Goal: Task Accomplishment & Management: Complete application form

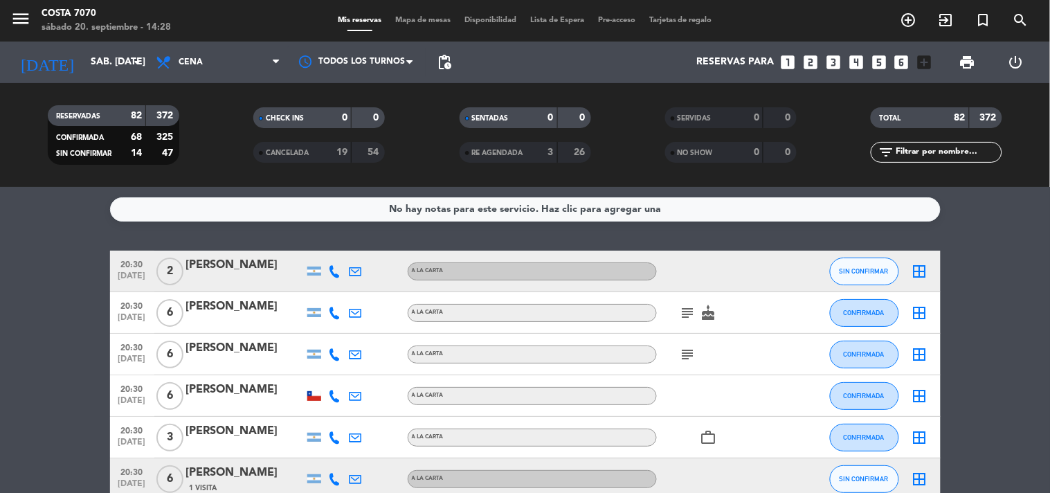
click at [928, 149] on input "text" at bounding box center [947, 152] width 107 height 15
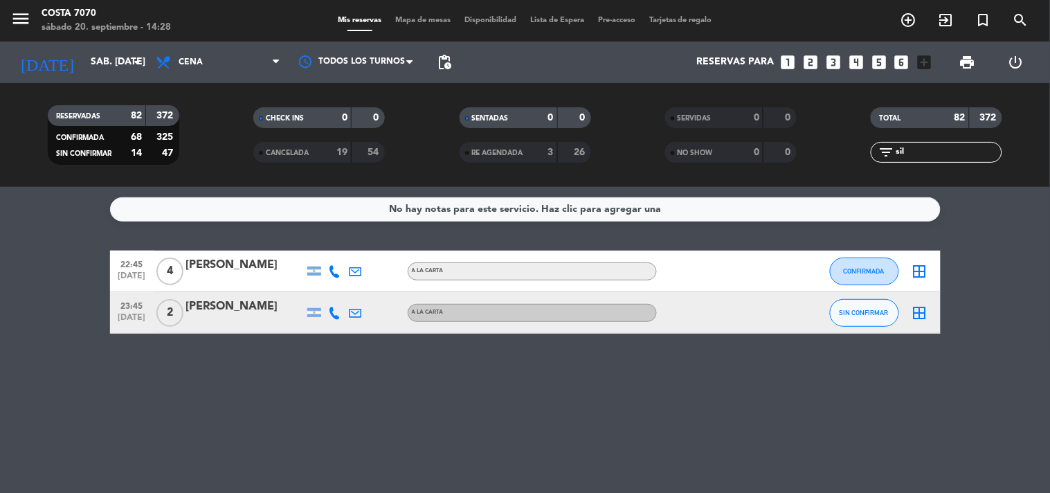
type input "sil"
click at [230, 271] on div "[PERSON_NAME]" at bounding box center [245, 265] width 118 height 18
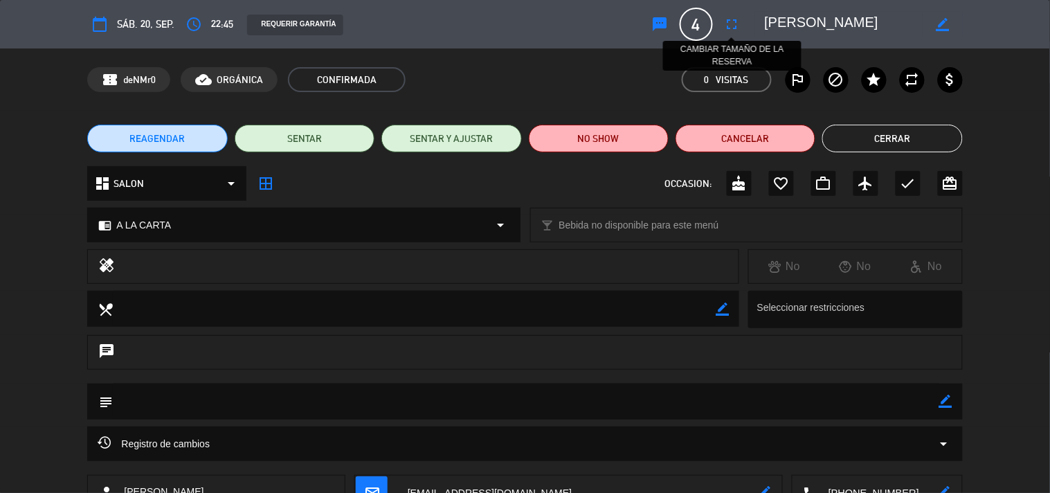
click at [724, 31] on icon "fullscreen" at bounding box center [732, 24] width 17 height 17
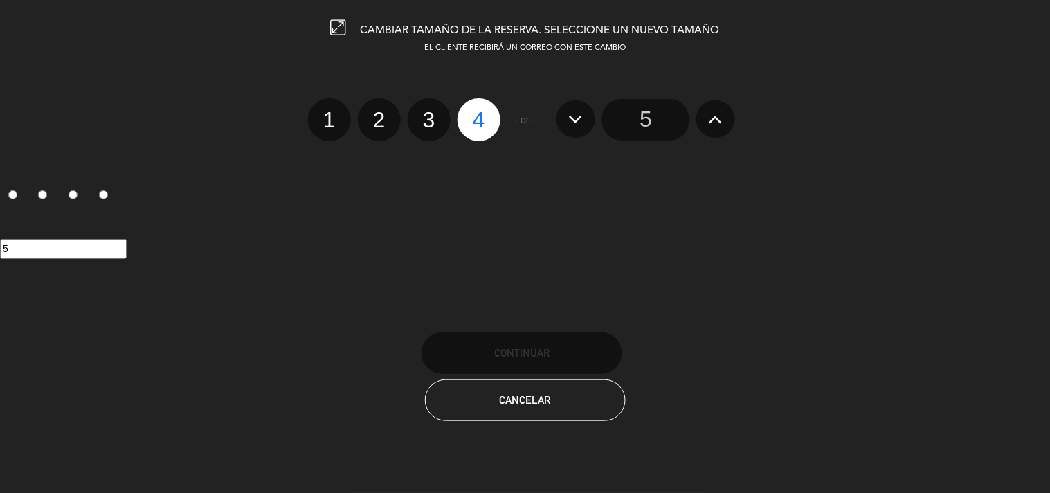
click at [378, 123] on label "2" at bounding box center [379, 119] width 43 height 43
click at [378, 112] on input "2" at bounding box center [377, 107] width 9 height 9
radio input "true"
radio input "false"
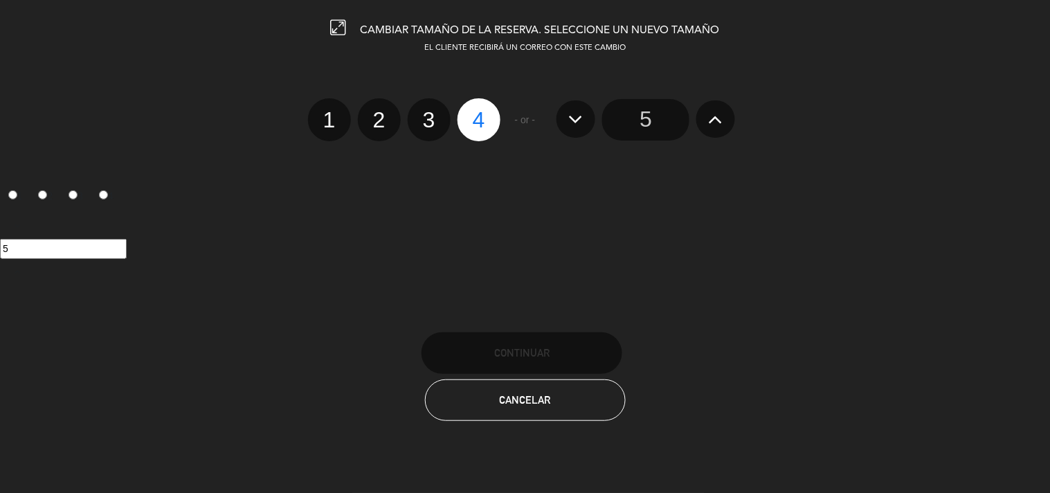
radio input "false"
radio input "true"
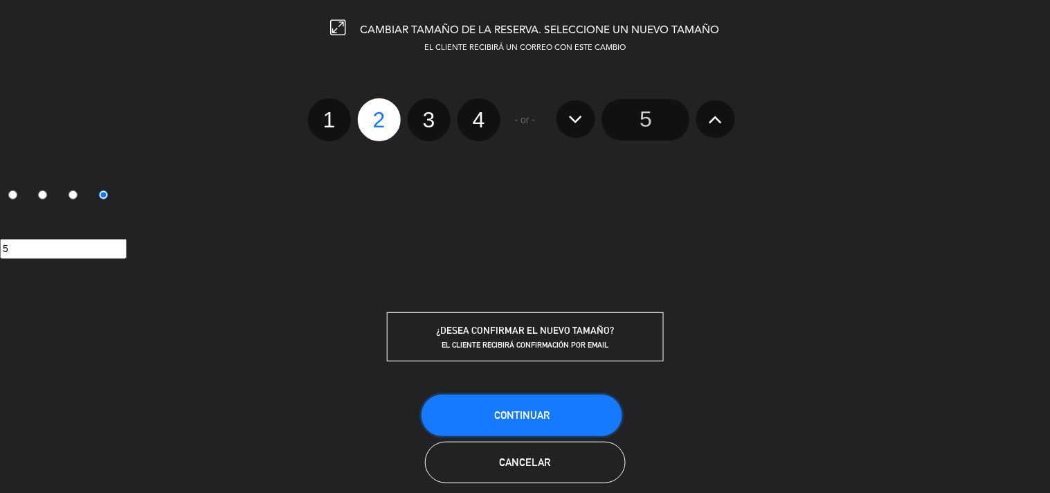
click at [542, 398] on button "Continuar" at bounding box center [521, 415] width 201 height 42
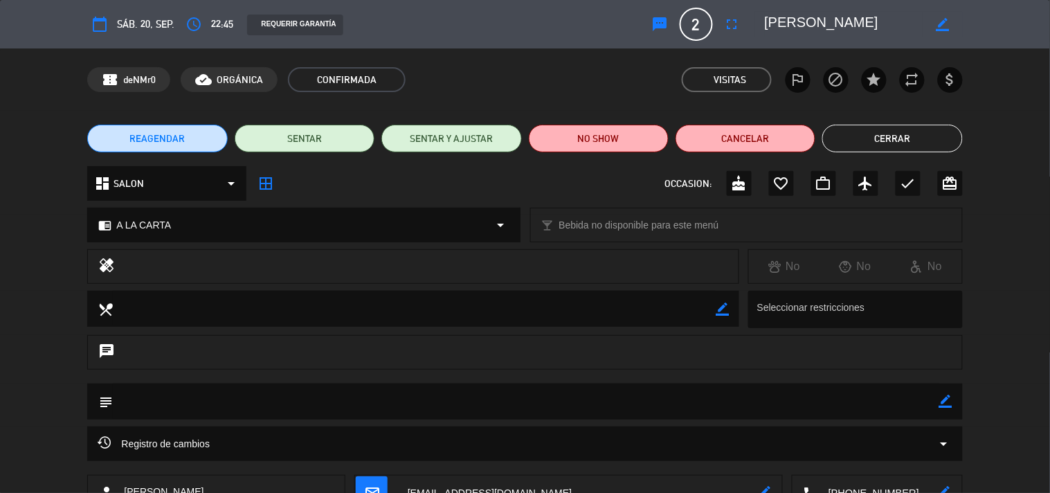
click at [915, 129] on button "Cerrar" at bounding box center [892, 139] width 140 height 28
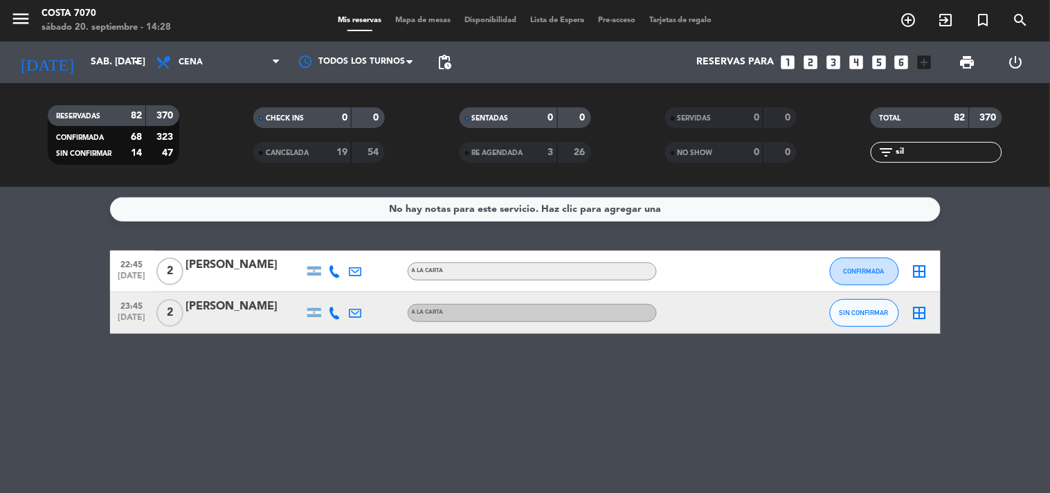
click at [931, 153] on input "sil" at bounding box center [947, 152] width 107 height 15
click at [235, 264] on div "[PERSON_NAME]" at bounding box center [245, 265] width 118 height 18
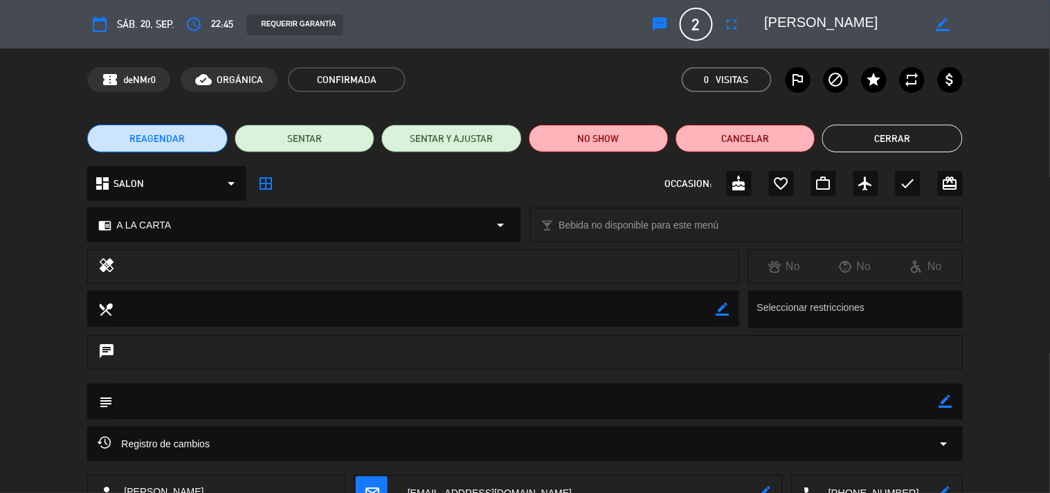
scroll to position [141, 0]
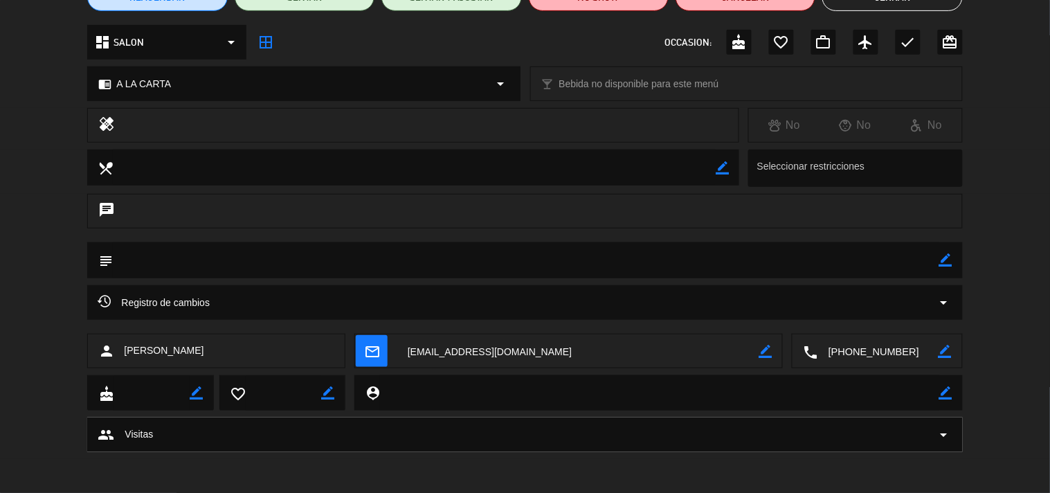
click at [872, 360] on textarea at bounding box center [878, 351] width 120 height 35
click at [870, 323] on span "Click para copiar" at bounding box center [859, 317] width 73 height 15
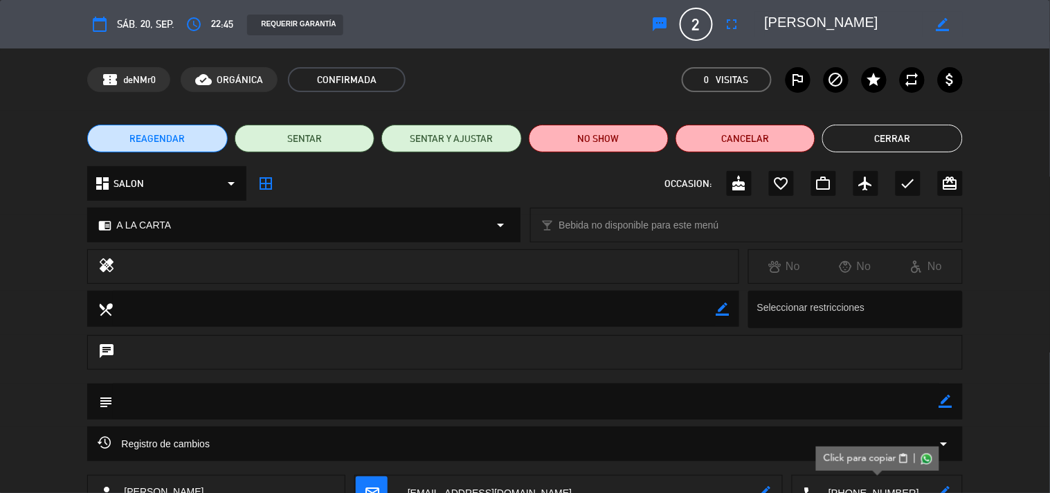
click at [648, 31] on button "sms" at bounding box center [660, 24] width 25 height 25
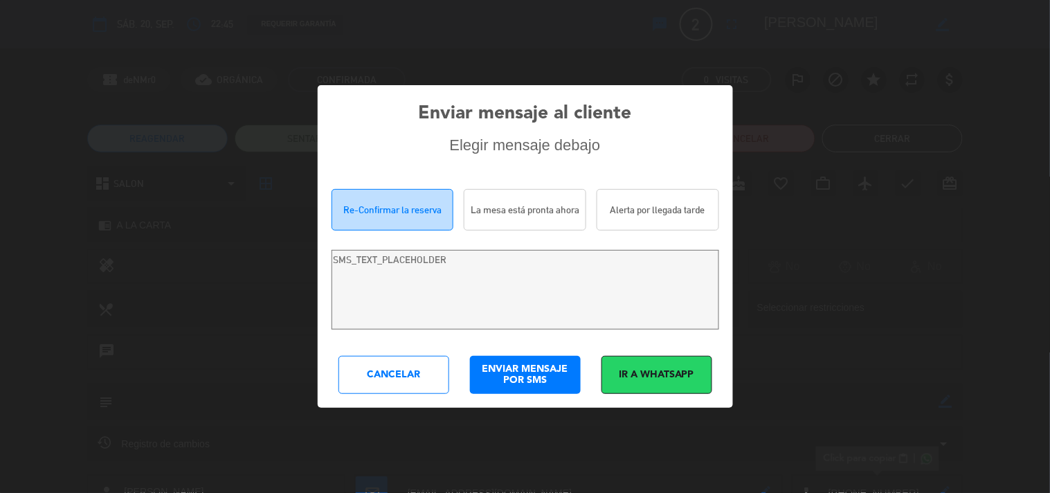
type textarea "Hi Sil [PERSON_NAME]! We are writing to re-confirm your reservation at [GEOGRAP…"
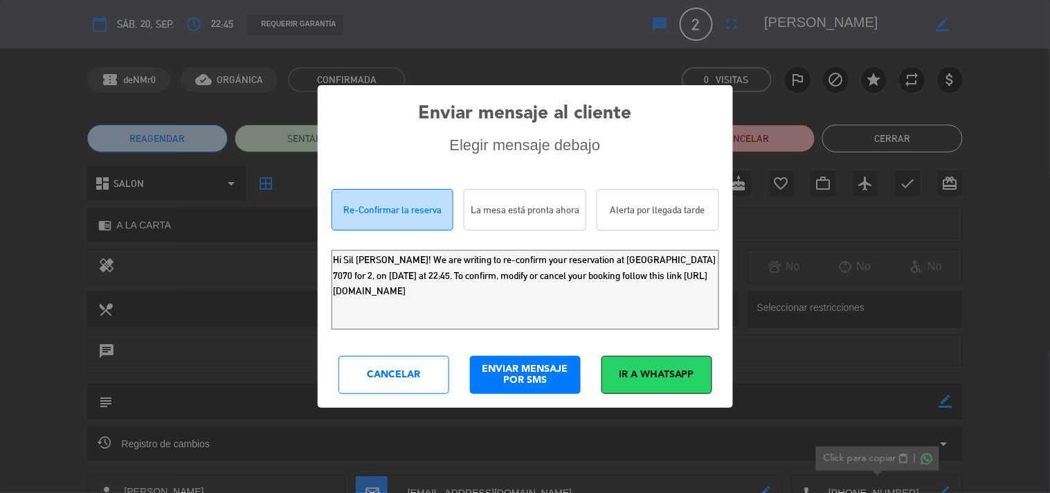
drag, startPoint x: 623, startPoint y: 295, endPoint x: 0, endPoint y: 64, distance: 664.4
click at [0, 77] on div "Enviar mensaje al cliente Elegir mensaje debajo Re-Confirmar la reserva La mesa…" at bounding box center [525, 246] width 1050 height 493
drag, startPoint x: 405, startPoint y: 376, endPoint x: 476, endPoint y: 351, distance: 75.1
click at [406, 375] on div "Cancelar" at bounding box center [393, 375] width 111 height 38
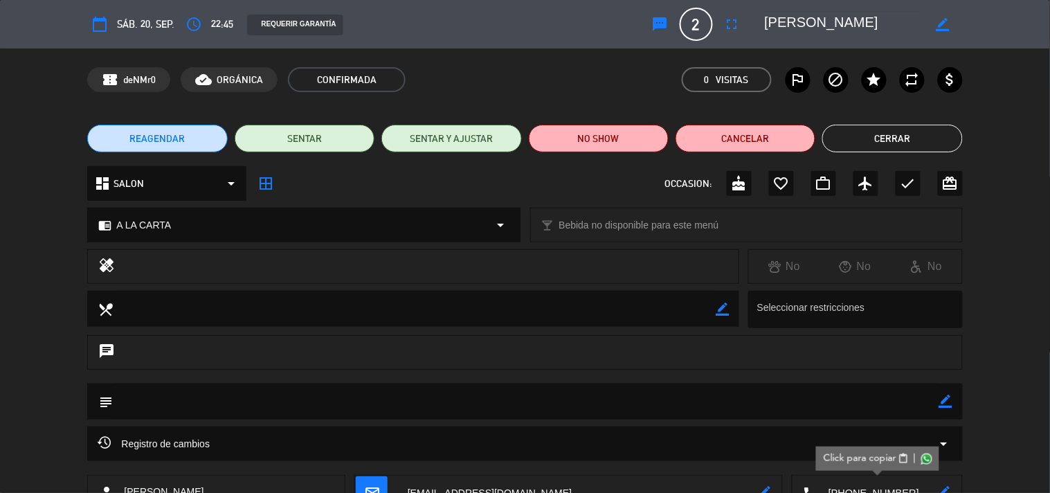
click at [883, 119] on div "REAGENDAR SENTAR SENTAR Y AJUSTAR NO SHOW Cancelar Cerrar" at bounding box center [525, 138] width 1050 height 55
click at [886, 122] on div "REAGENDAR SENTAR SENTAR Y AJUSTAR NO SHOW Cancelar Cerrar" at bounding box center [525, 138] width 1050 height 55
click at [892, 151] on button "Cerrar" at bounding box center [892, 139] width 140 height 28
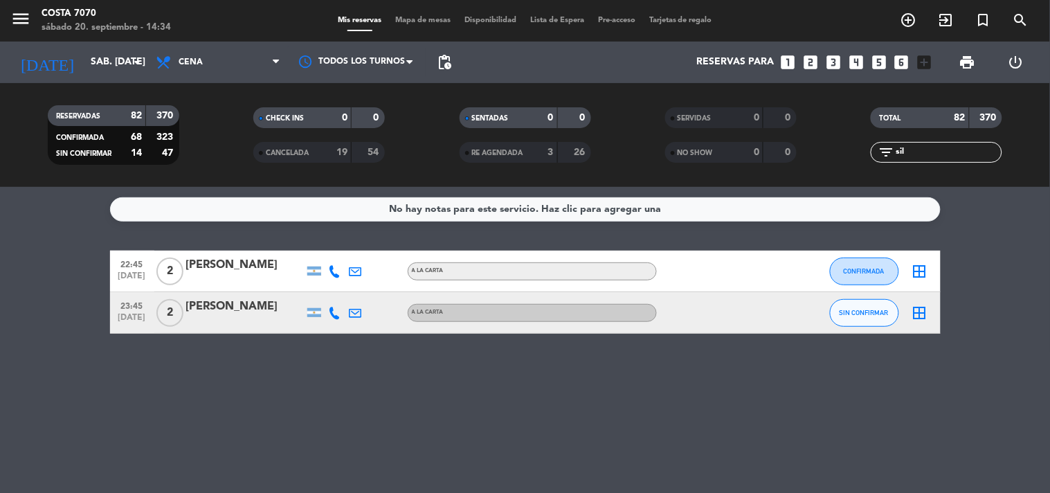
click at [813, 61] on icon "looks_two" at bounding box center [810, 62] width 18 height 18
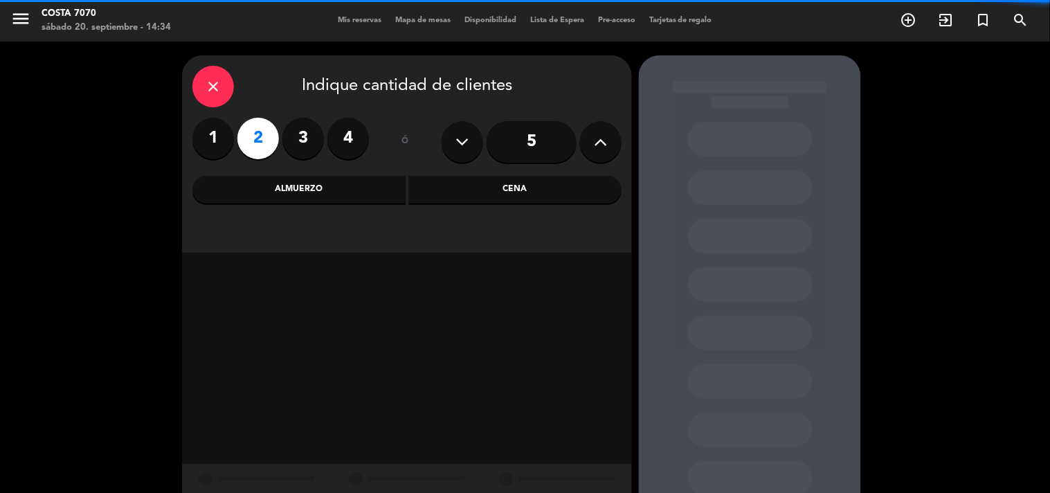
click at [511, 185] on div "Cena" at bounding box center [515, 190] width 213 height 28
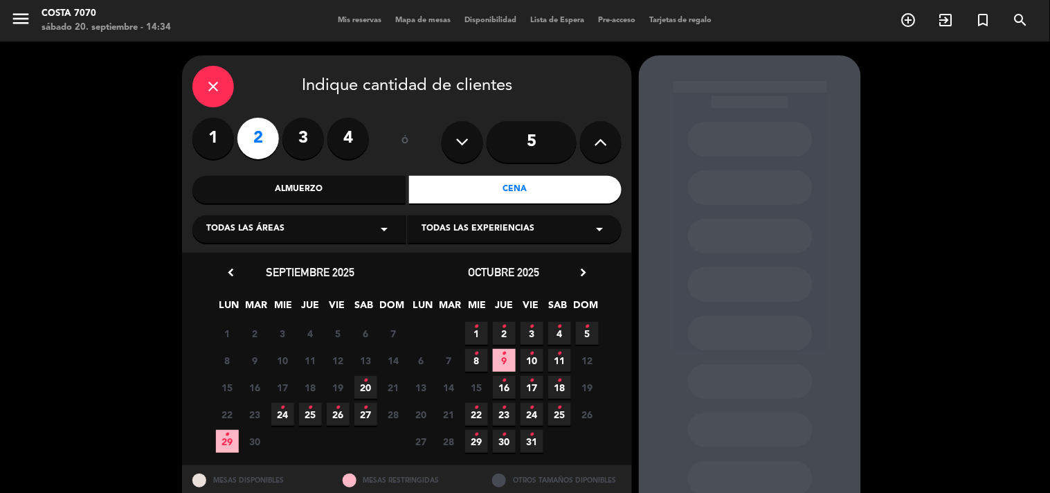
click at [364, 390] on icon "•" at bounding box center [365, 380] width 5 height 22
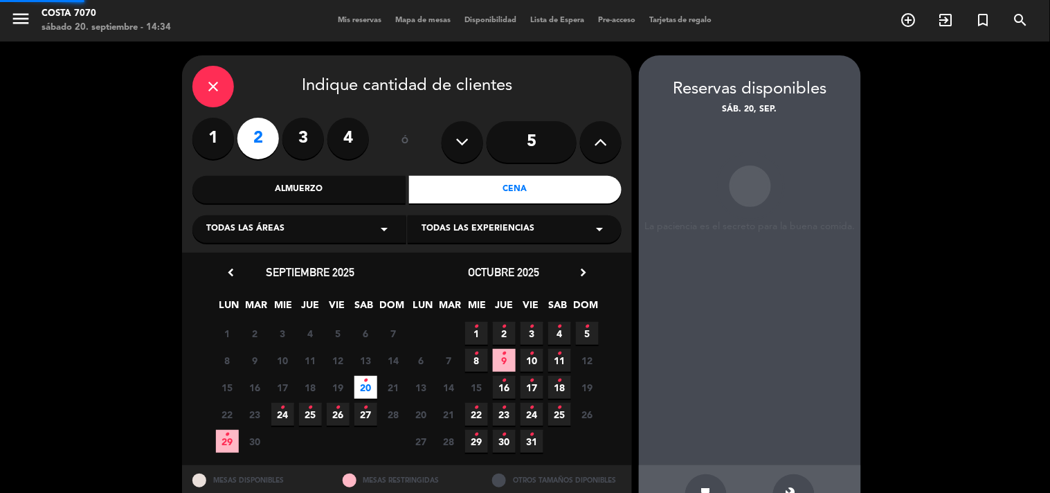
scroll to position [45, 0]
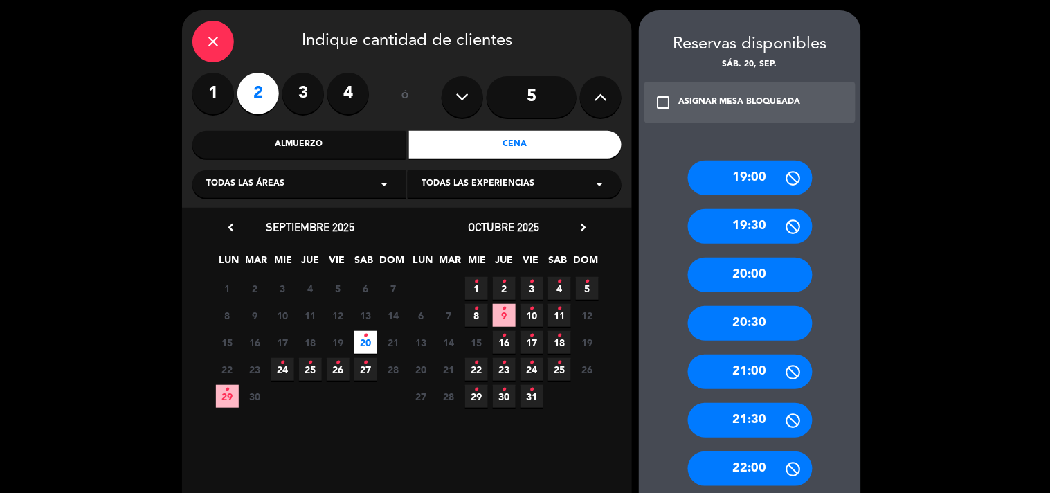
click at [762, 324] on div "20:30" at bounding box center [750, 323] width 125 height 35
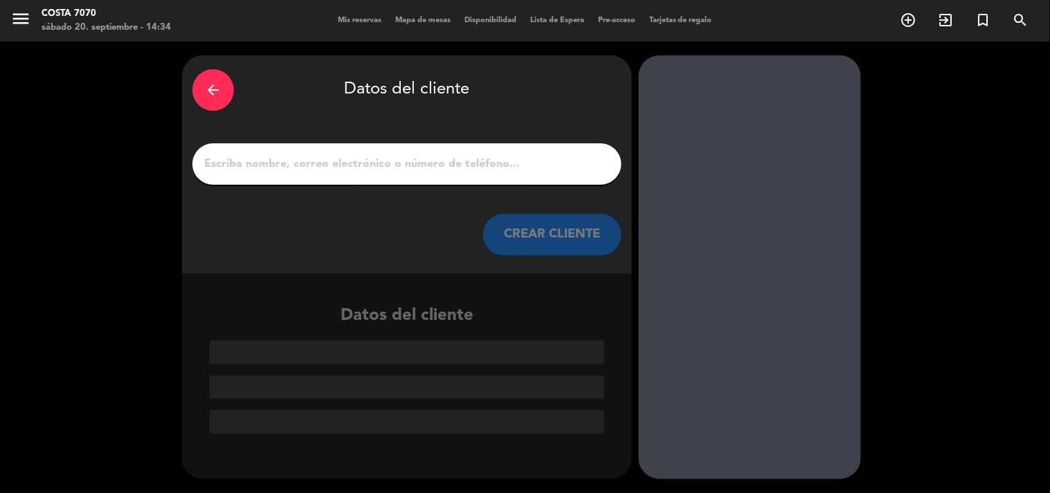
scroll to position [0, 0]
click at [479, 156] on input "1" at bounding box center [407, 163] width 408 height 19
paste input "[PERSON_NAME]"
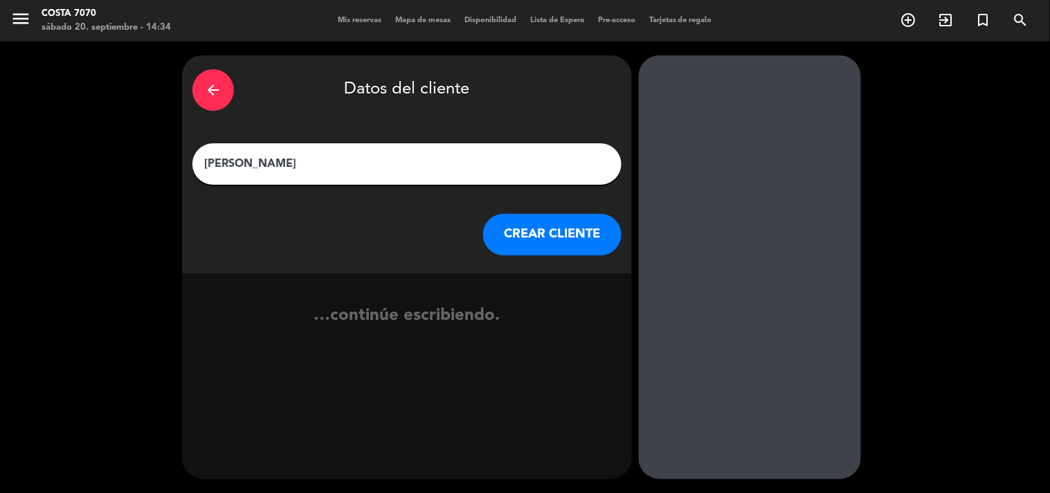
type input "[PERSON_NAME]"
click at [535, 236] on button "CREAR CLIENTE" at bounding box center [552, 235] width 138 height 42
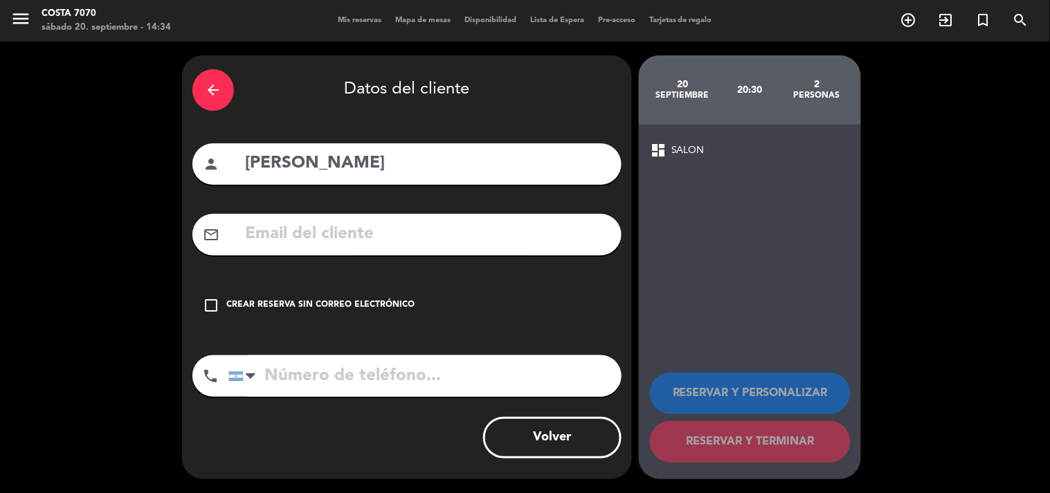
click at [425, 295] on div "check_box_outline_blank Crear reserva sin correo electrónico" at bounding box center [406, 305] width 429 height 42
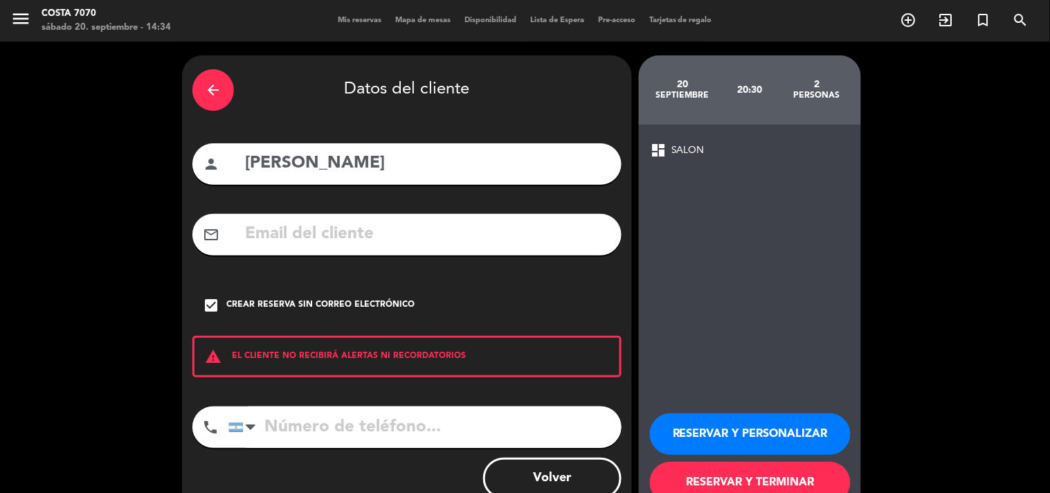
click at [697, 419] on button "RESERVAR Y PERSONALIZAR" at bounding box center [750, 434] width 201 height 42
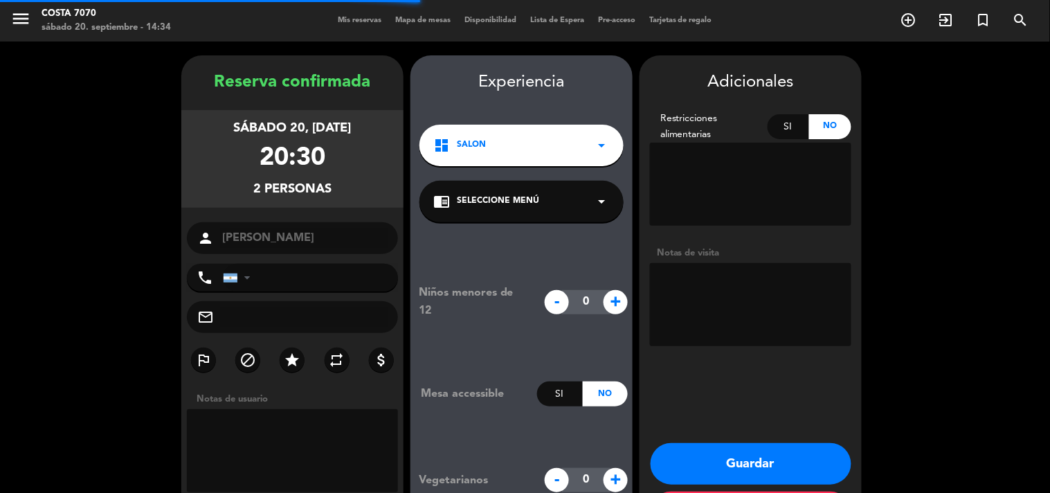
scroll to position [55, 0]
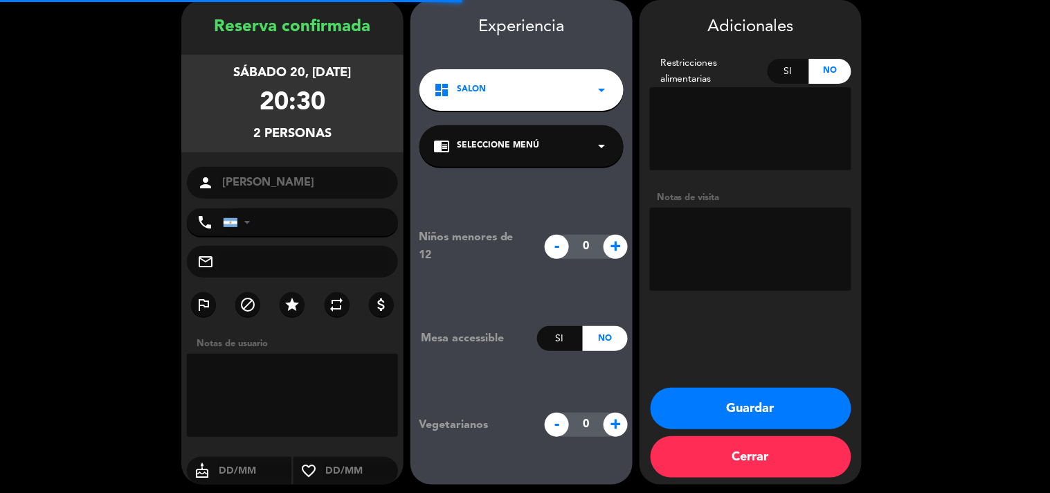
click at [747, 279] on textarea at bounding box center [750, 249] width 201 height 83
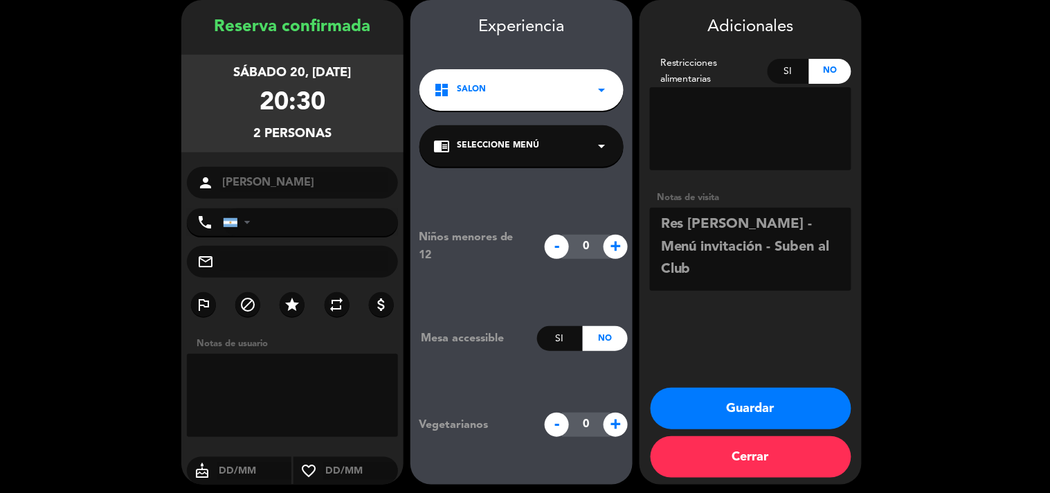
type textarea "Res [PERSON_NAME] - Menú invitación - Suben al Club"
click at [745, 398] on button "Guardar" at bounding box center [750, 408] width 201 height 42
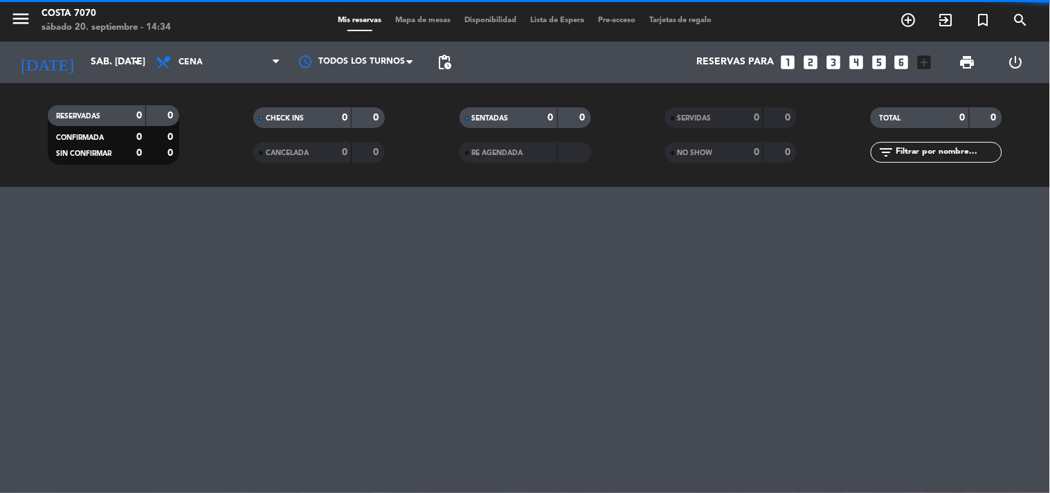
click at [927, 149] on input "text" at bounding box center [947, 152] width 107 height 15
paste input "[PERSON_NAME]"
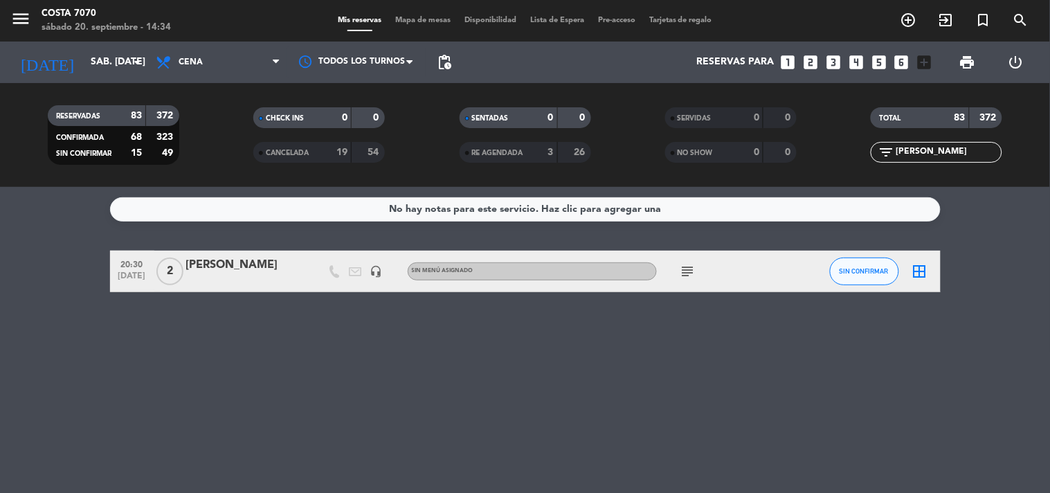
click at [862, 289] on div "SIN CONFIRMAR" at bounding box center [864, 270] width 69 height 41
click at [863, 271] on span "SIN CONFIRMAR" at bounding box center [863, 271] width 49 height 8
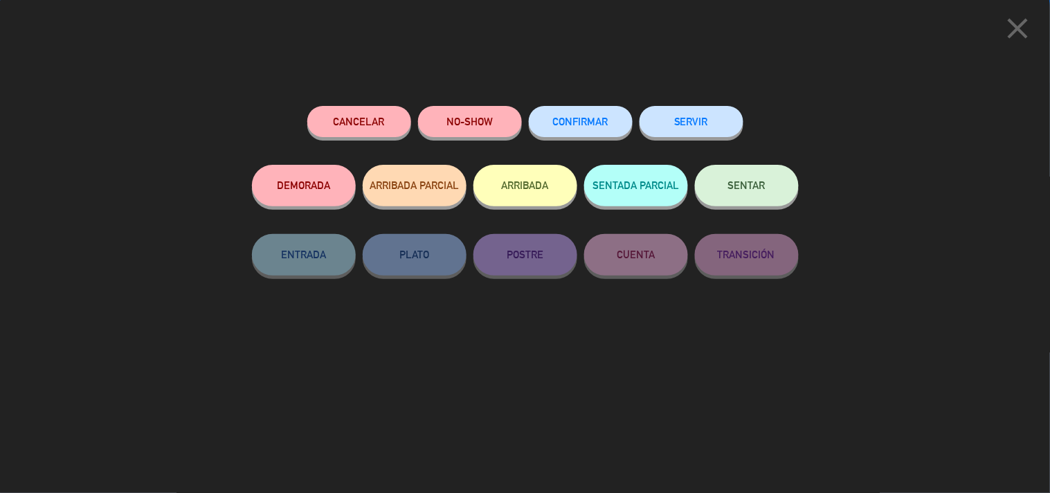
click at [601, 122] on span "CONFIRMAR" at bounding box center [580, 122] width 55 height 12
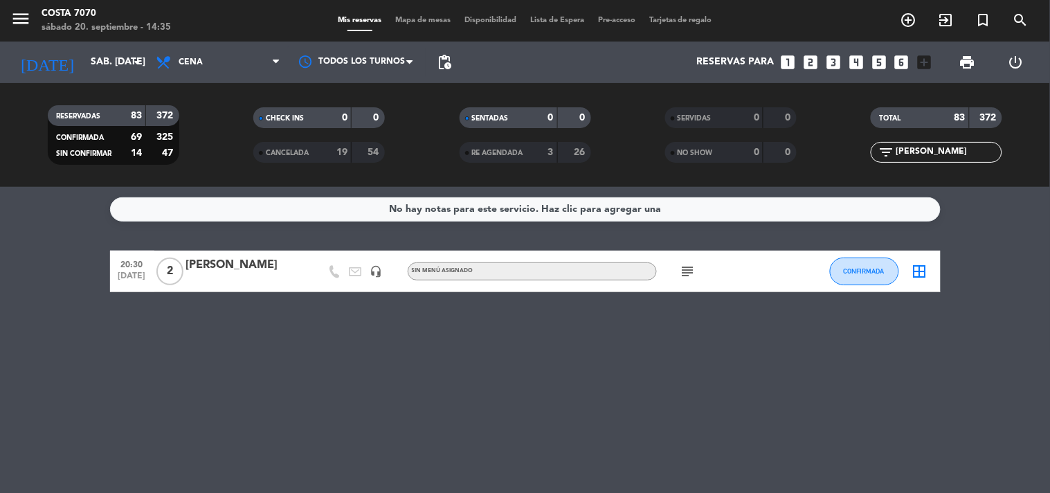
drag, startPoint x: 966, startPoint y: 148, endPoint x: 612, endPoint y: 120, distance: 355.3
click at [630, 125] on div "RESERVADAS 83 372 CONFIRMADA 69 325 SIN CONFIRMAR 14 47 CHECK INS 0 0 CANCELADA…" at bounding box center [525, 135] width 1050 height 76
type input "bea"
click at [201, 260] on div "[PERSON_NAME]" at bounding box center [245, 265] width 118 height 18
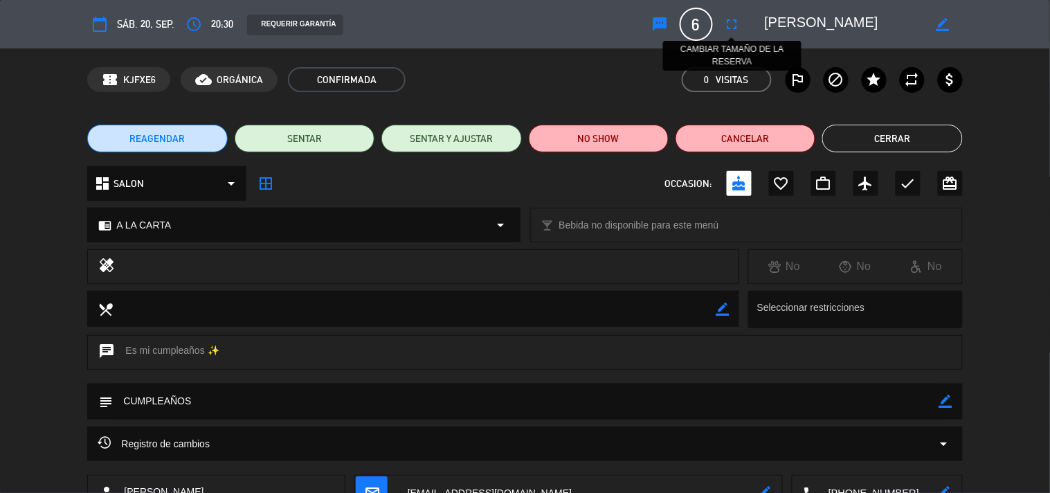
click at [737, 32] on icon "fullscreen" at bounding box center [732, 24] width 17 height 17
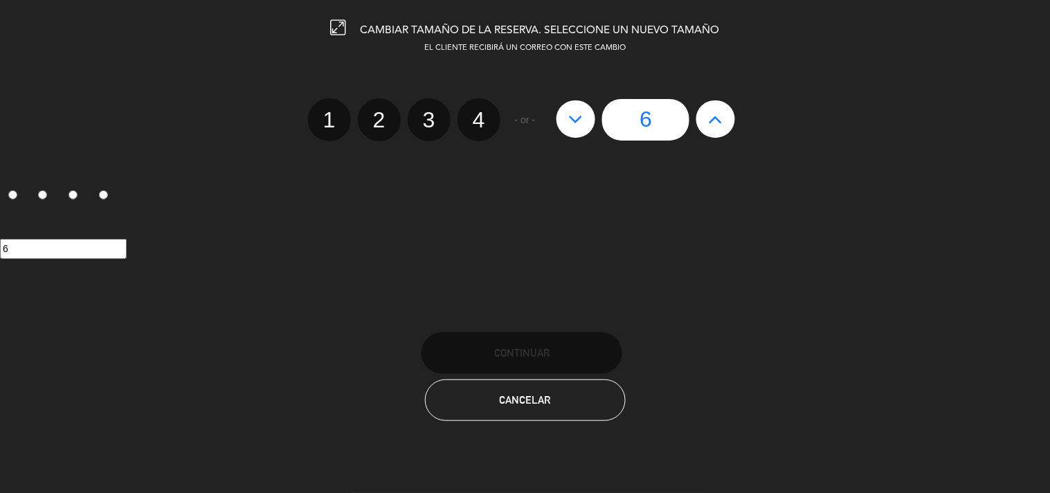
click at [571, 113] on icon at bounding box center [576, 119] width 15 height 22
type input "5"
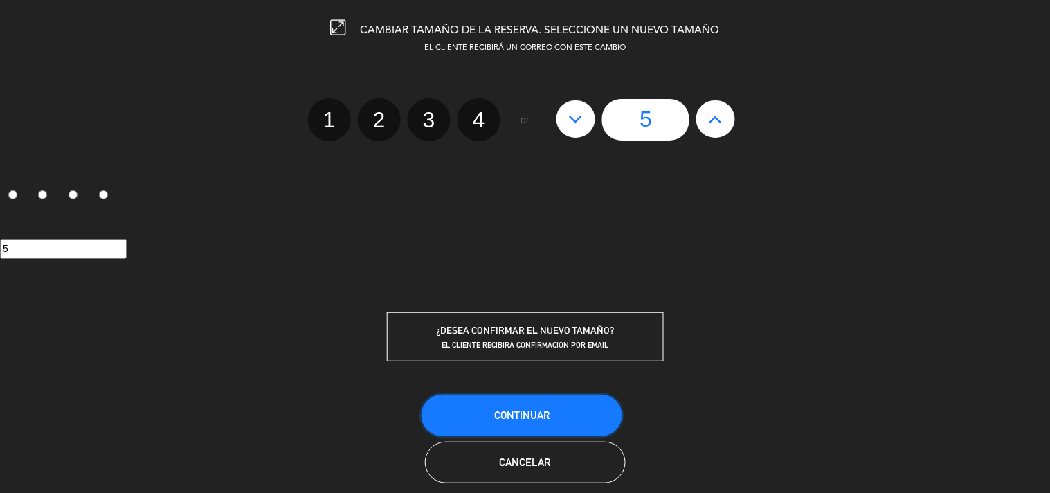
click at [590, 410] on button "Continuar" at bounding box center [521, 415] width 201 height 42
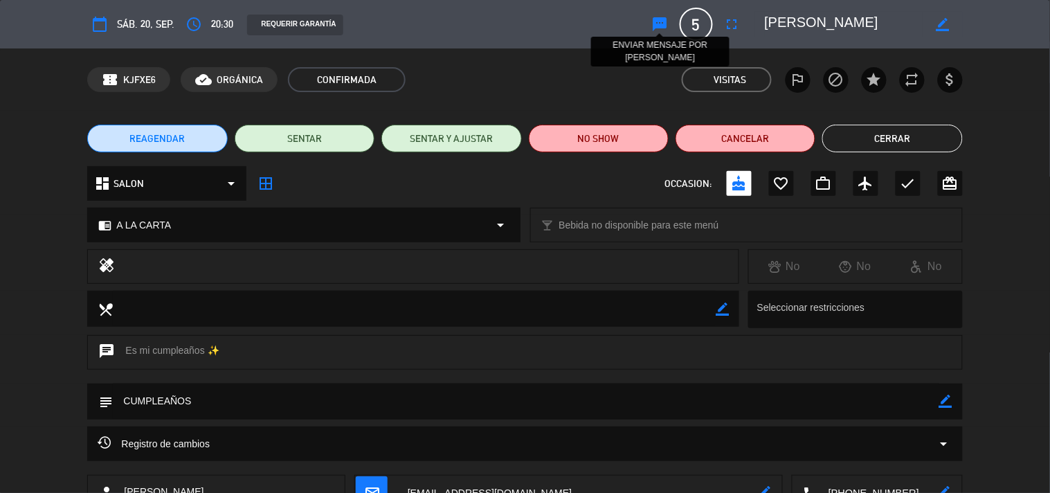
click at [662, 21] on icon "sms" at bounding box center [660, 24] width 17 height 17
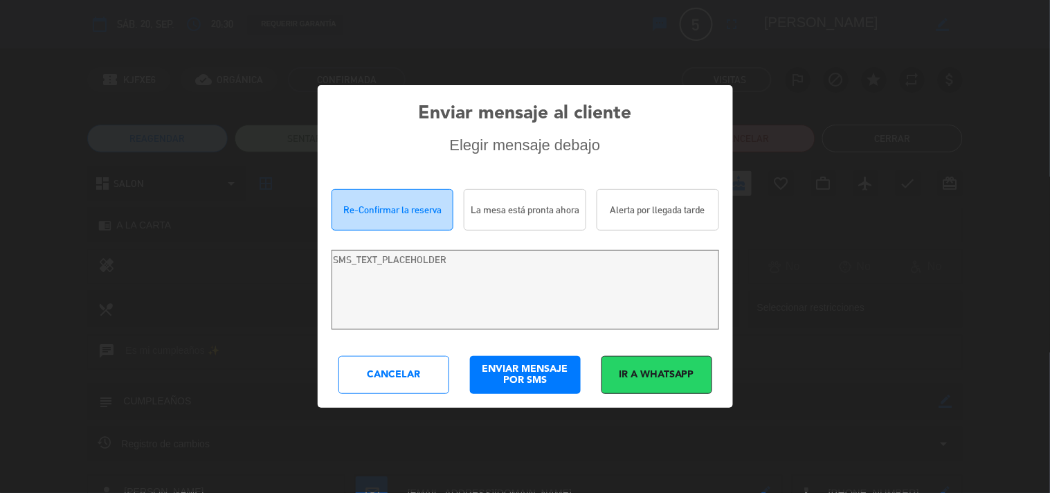
type textarea "Olá [PERSON_NAME]! Estamos escrevendo para re-confirmar sua reserva [PERSON_NAM…"
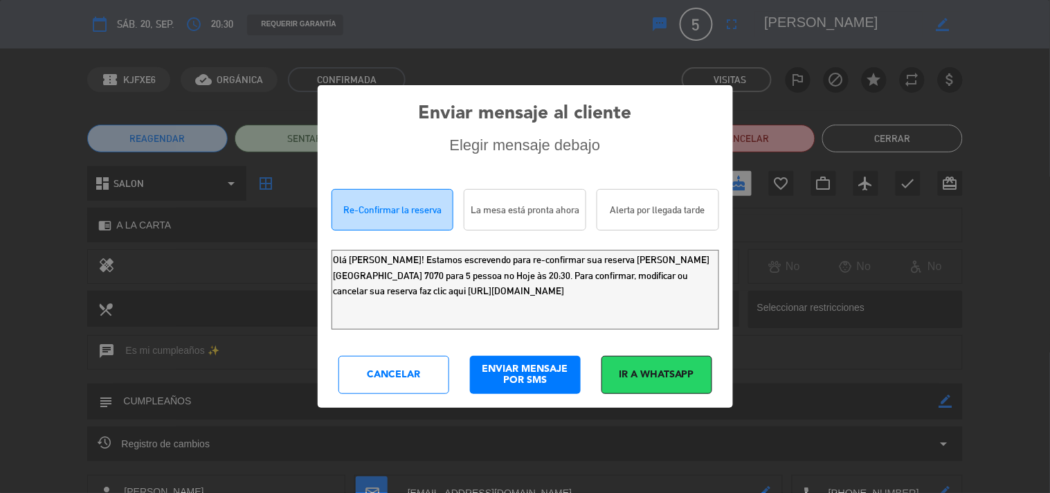
drag, startPoint x: 646, startPoint y: 306, endPoint x: 0, endPoint y: -33, distance: 729.7
click at [0, 0] on html "close × Costa 7070 × chrome_reader_mode Listado de Reservas account_box Cliente…" at bounding box center [525, 246] width 1050 height 493
click at [371, 393] on div "Enviar mensaje al cliente Elegir mensaje debajo Re-Confirmar la reserva La mesa…" at bounding box center [525, 246] width 415 height 322
click at [376, 378] on div "Cancelar" at bounding box center [393, 375] width 111 height 38
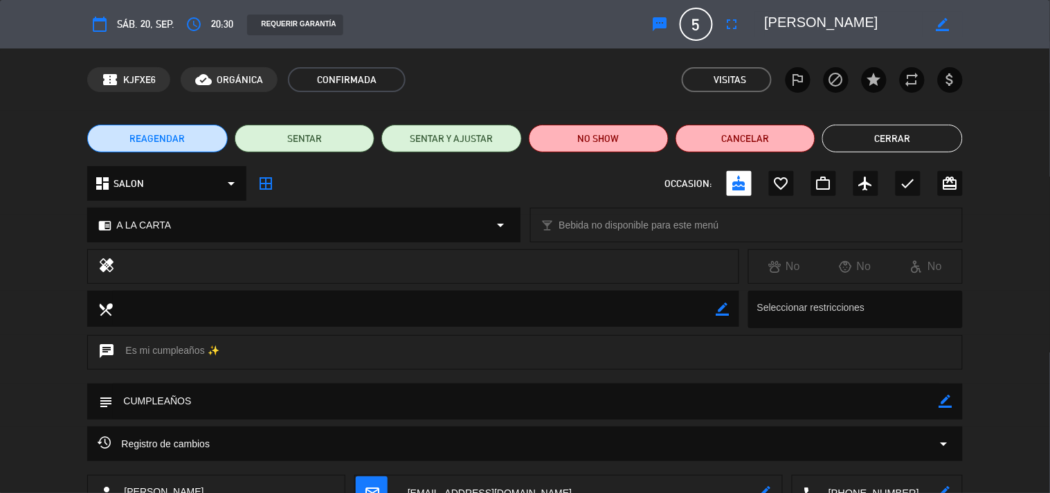
click at [942, 136] on button "Cerrar" at bounding box center [892, 139] width 140 height 28
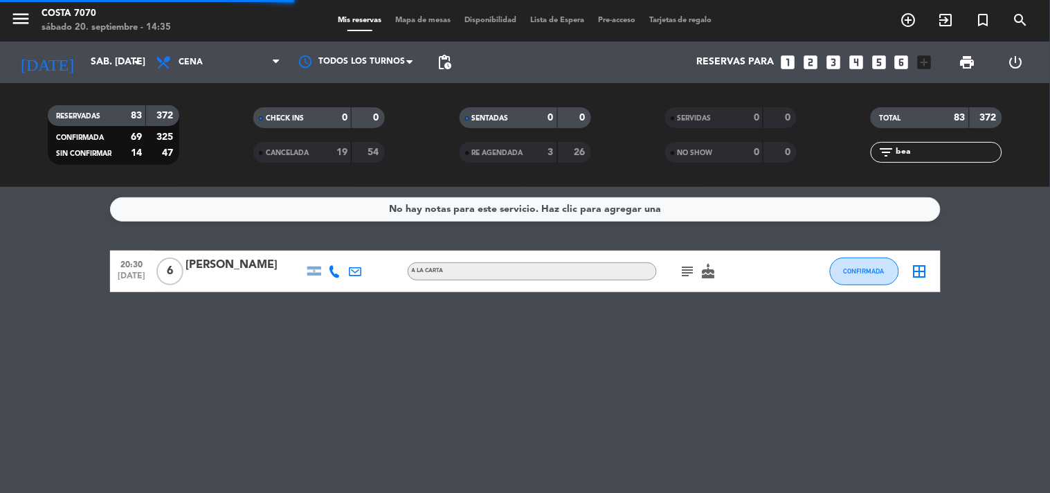
click at [949, 156] on input "bea" at bounding box center [947, 152] width 107 height 15
type input "aco"
click at [860, 64] on icon "looks_4" at bounding box center [856, 62] width 18 height 18
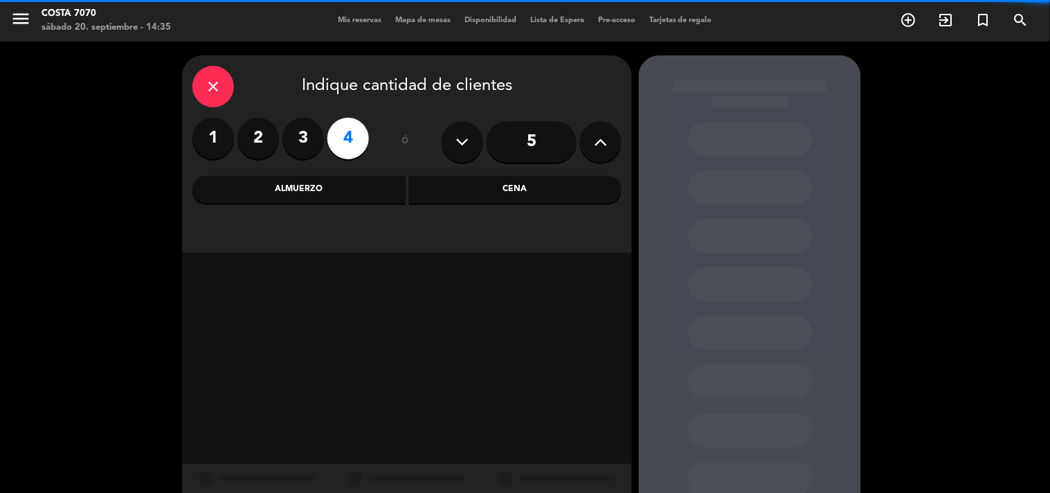
click at [509, 195] on div "Cena" at bounding box center [515, 190] width 213 height 28
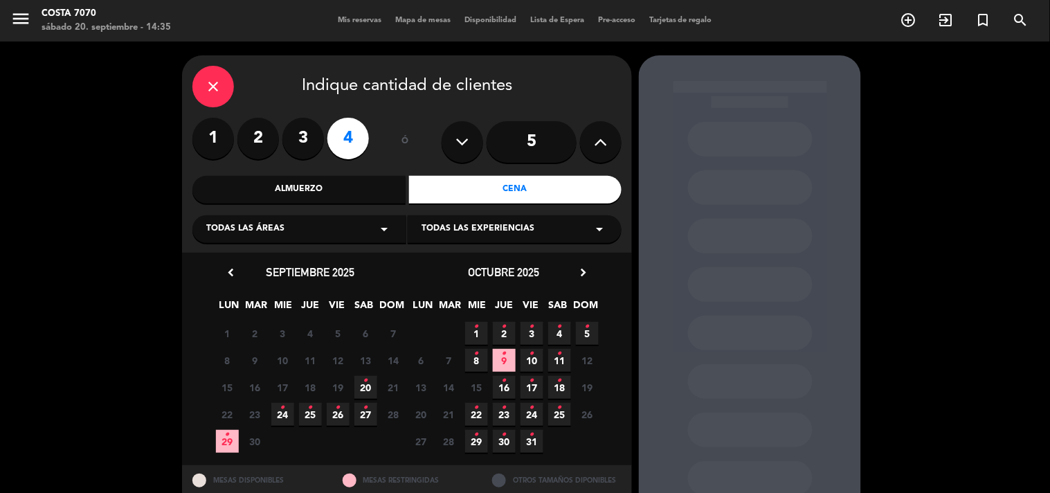
click at [369, 382] on span "20 •" at bounding box center [365, 387] width 23 height 23
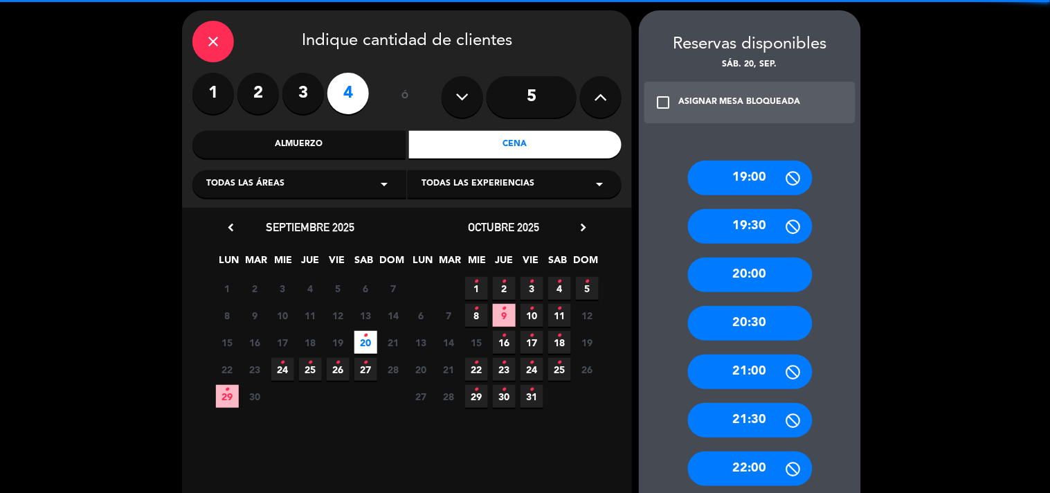
scroll to position [464, 0]
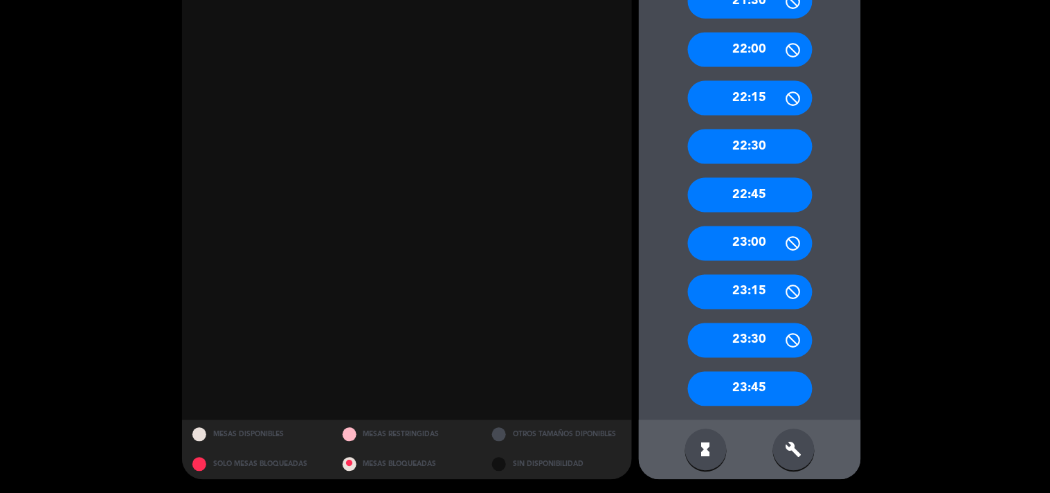
click at [752, 139] on div "22:30" at bounding box center [750, 146] width 125 height 35
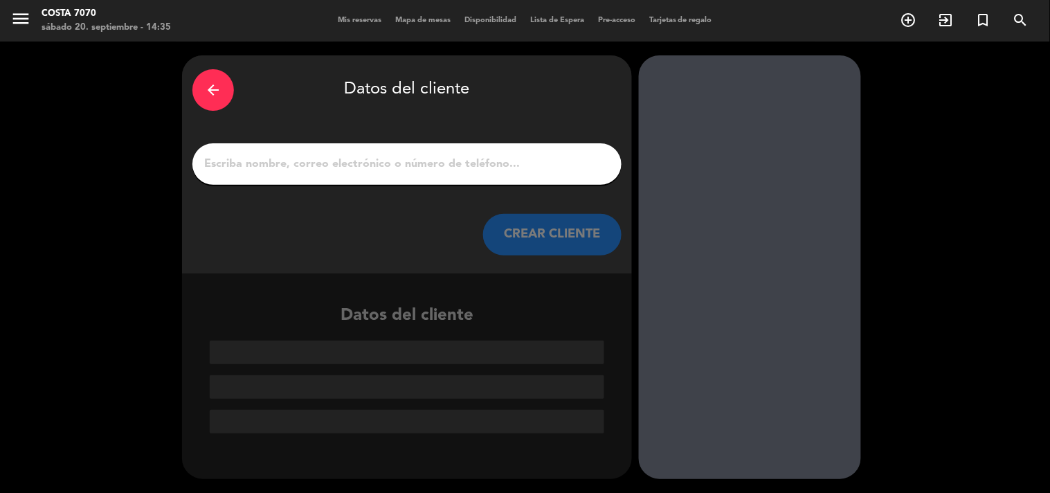
click at [508, 165] on input "1" at bounding box center [407, 163] width 408 height 19
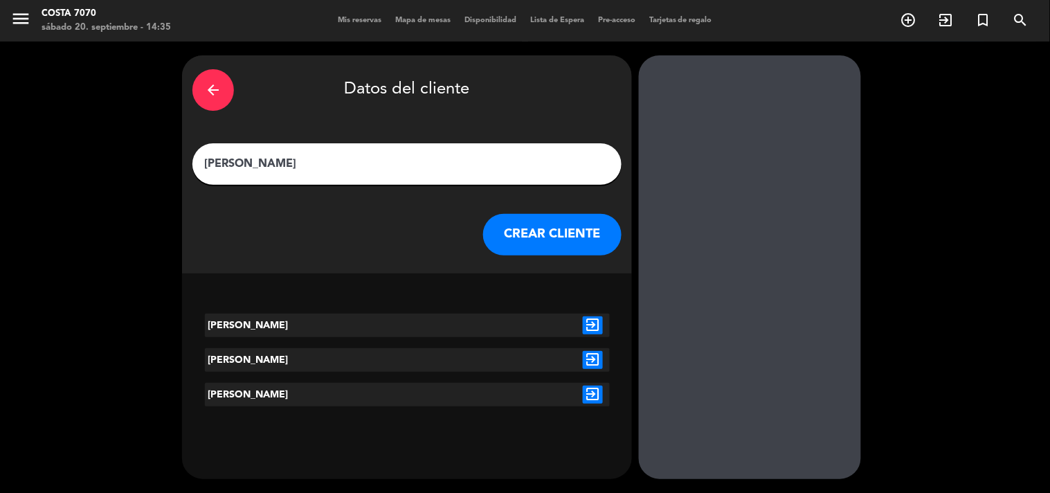
type input "[PERSON_NAME]"
click at [509, 222] on button "CREAR CLIENTE" at bounding box center [552, 235] width 138 height 42
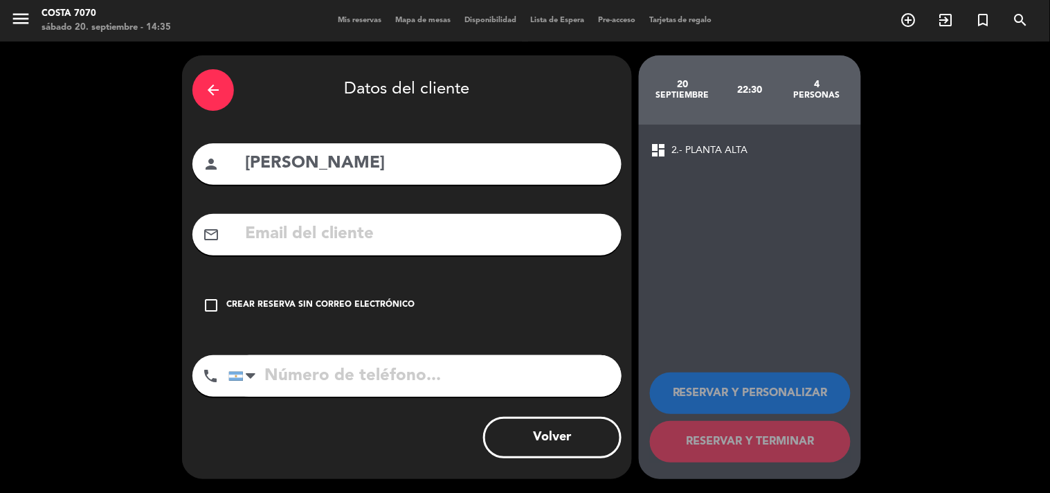
click at [340, 293] on div "check_box_outline_blank Crear reserva sin correo electrónico" at bounding box center [406, 305] width 429 height 42
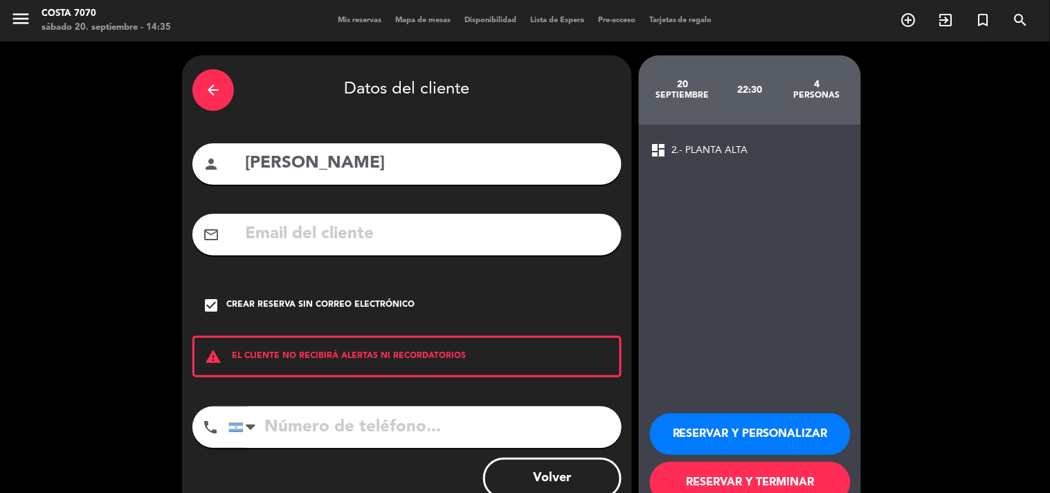
click at [805, 431] on button "RESERVAR Y PERSONALIZAR" at bounding box center [750, 434] width 201 height 42
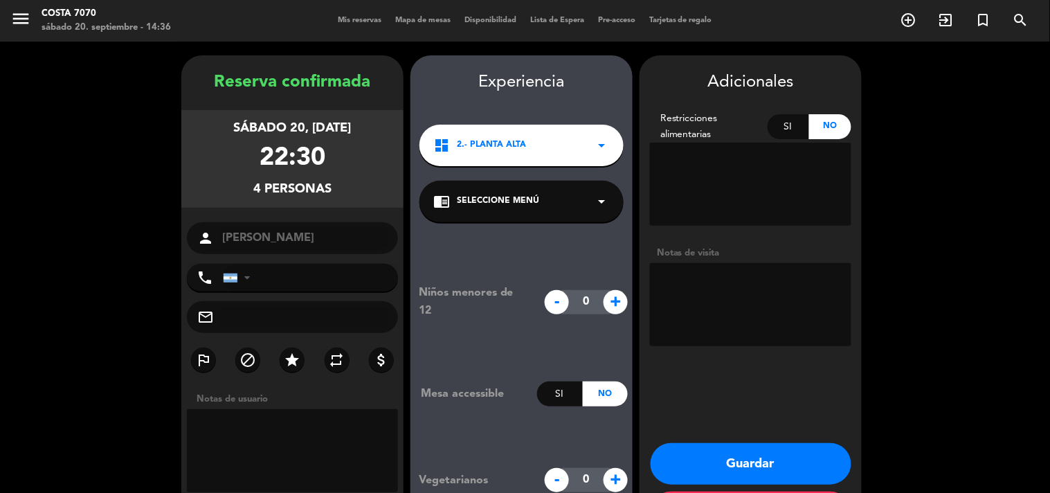
scroll to position [55, 0]
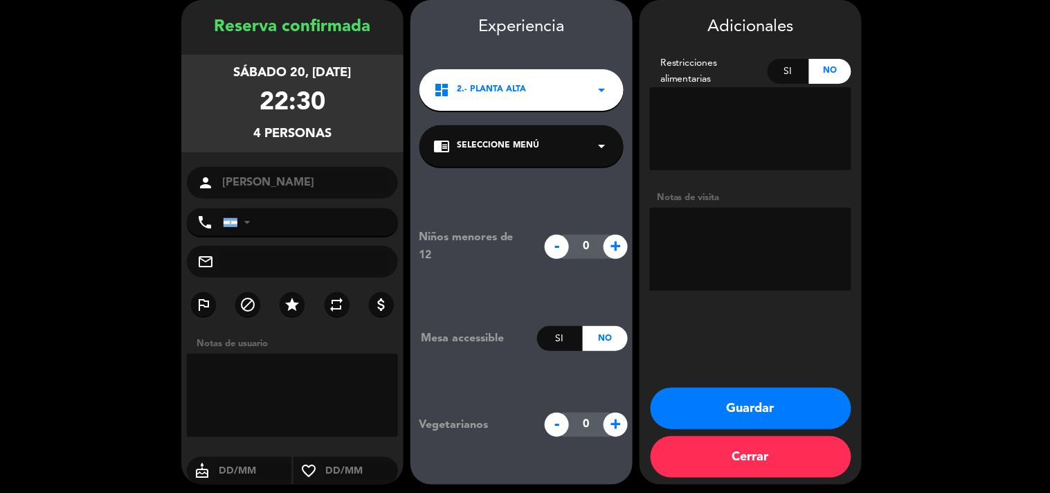
click at [835, 244] on textarea at bounding box center [750, 249] width 201 height 83
type textarea "No paga, firma - Mesa 430 idealmente"
click at [764, 405] on button "Guardar" at bounding box center [750, 408] width 201 height 42
